Goal: Find specific page/section: Find specific page/section

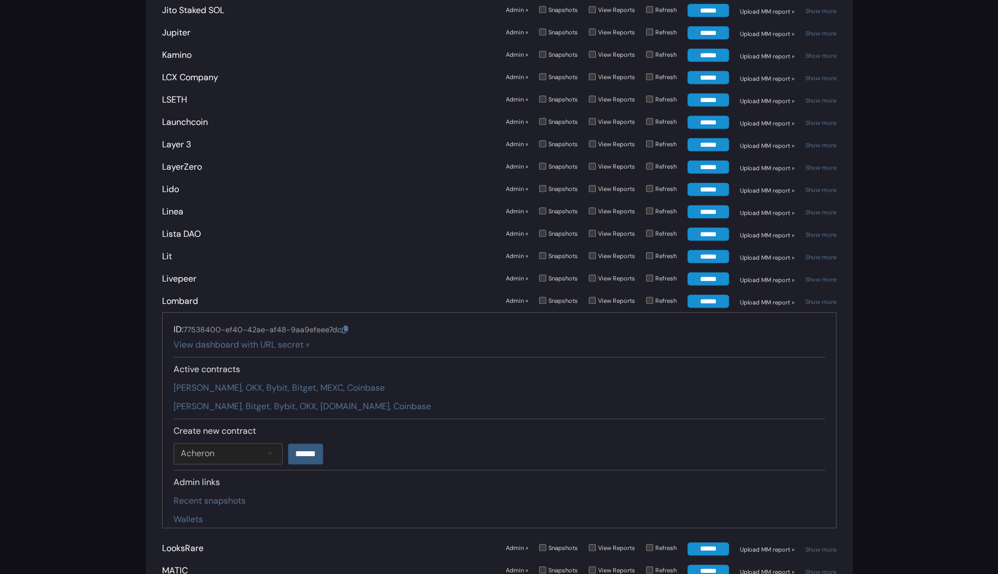
scroll to position [2111, 0]
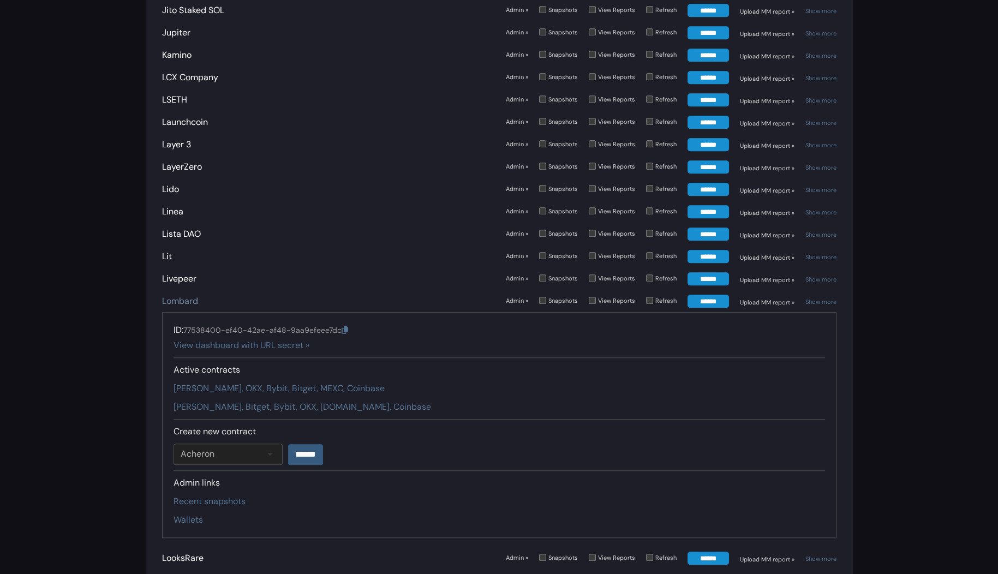
click at [189, 295] on link "Lombard" at bounding box center [180, 300] width 36 height 11
